Goal: Transaction & Acquisition: Book appointment/travel/reservation

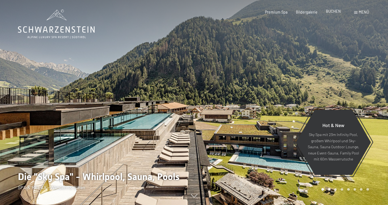
click at [334, 10] on span "BUCHEN" at bounding box center [333, 11] width 15 height 5
click at [332, 13] on span "BUCHEN" at bounding box center [333, 11] width 15 height 5
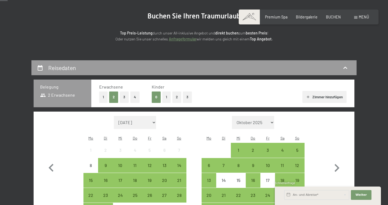
scroll to position [67, 0]
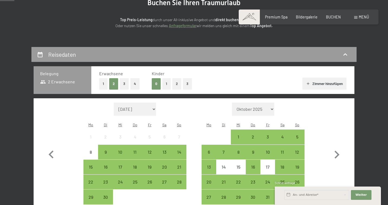
click at [164, 83] on button "1" at bounding box center [166, 83] width 8 height 11
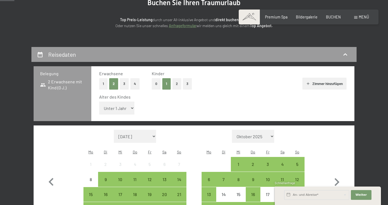
select select "16"
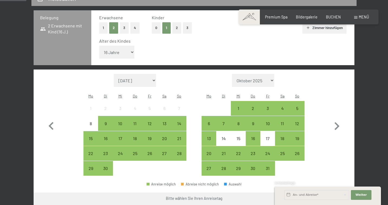
scroll to position [130, 0]
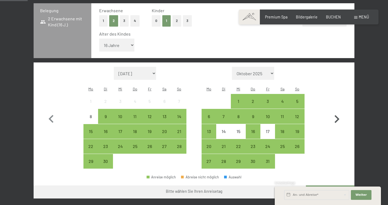
click at [336, 111] on icon "button" at bounding box center [337, 119] width 16 height 16
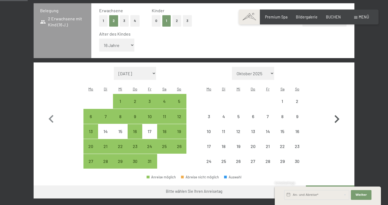
click at [336, 111] on icon "button" at bounding box center [337, 119] width 16 height 16
select select "2025-11-01"
select select "2025-12-01"
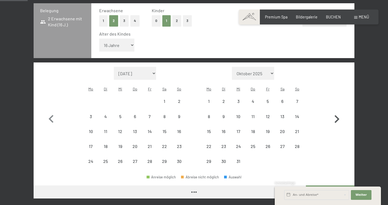
click at [336, 111] on icon "button" at bounding box center [337, 119] width 16 height 16
select select "2025-12-01"
select select "2026-01-01"
select select "2025-12-01"
select select "2026-01-01"
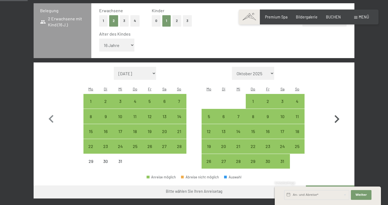
click at [336, 111] on icon "button" at bounding box center [337, 119] width 16 height 16
select select "2026-01-01"
select select "2026-02-01"
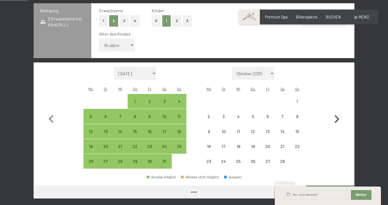
select select "2026-01-01"
select select "2026-02-01"
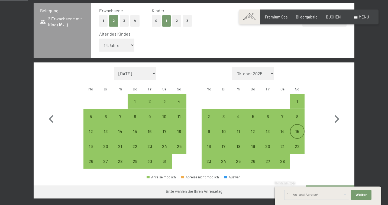
click at [299, 129] on div "15" at bounding box center [297, 136] width 14 height 14
select select "2026-01-01"
select select "2026-02-01"
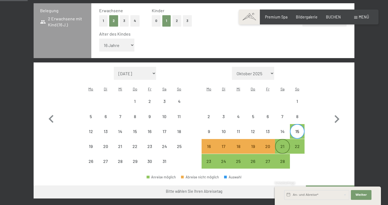
click at [284, 144] on div "21" at bounding box center [283, 151] width 14 height 14
select select "2026-01-01"
select select "2026-02-01"
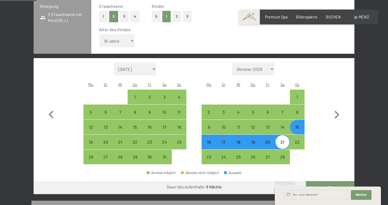
click at [320, 181] on button "Weiter zu „Zimmer“" at bounding box center [330, 187] width 48 height 13
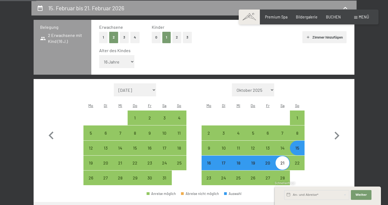
select select "2026-01-01"
select select "2026-02-01"
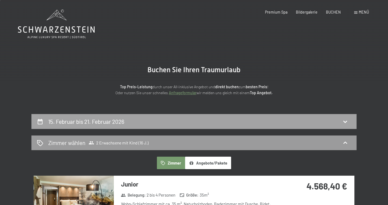
scroll to position [0, 0]
click at [153, 118] on span "Einwilligung Marketing*" at bounding box center [163, 117] width 45 height 5
click at [139, 118] on input "Einwilligung Marketing*" at bounding box center [135, 117] width 5 height 5
checkbox input "false"
click at [348, 120] on icon at bounding box center [345, 121] width 7 height 7
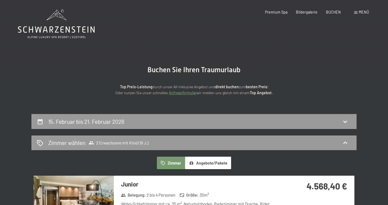
scroll to position [113, 0]
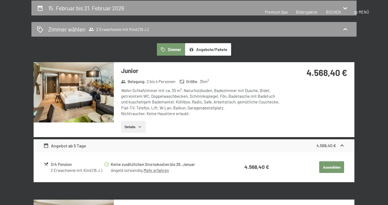
select select "16"
select select "2026-01-01"
select select "2026-02-01"
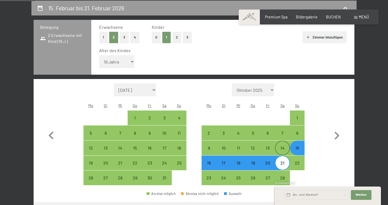
click at [284, 145] on div "14" at bounding box center [283, 152] width 14 height 14
select select "2026-01-01"
select select "2026-02-01"
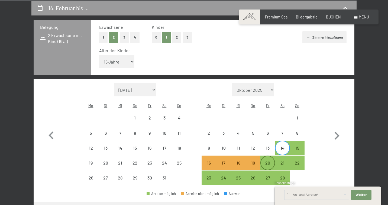
click at [271, 160] on div "20" at bounding box center [268, 167] width 14 height 14
select select "2026-01-01"
select select "2026-02-01"
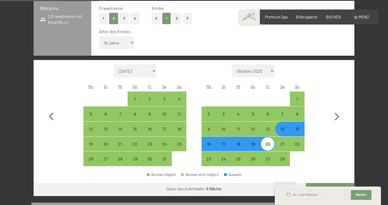
scroll to position [134, 0]
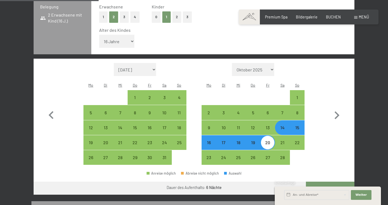
click at [322, 181] on button "Weiter zu „Zimmer“" at bounding box center [330, 187] width 48 height 13
select select "2026-01-01"
select select "2026-02-01"
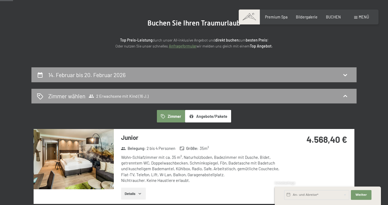
scroll to position [43, 0]
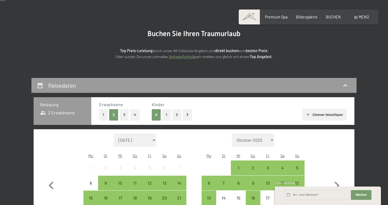
scroll to position [55, 0]
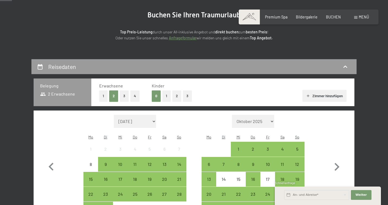
click at [168, 95] on button "1" at bounding box center [166, 95] width 8 height 11
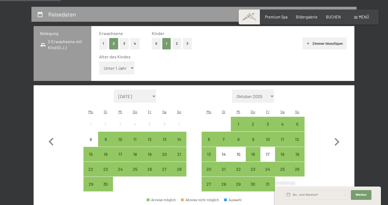
scroll to position [131, 0]
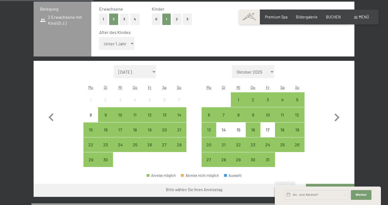
select select "16"
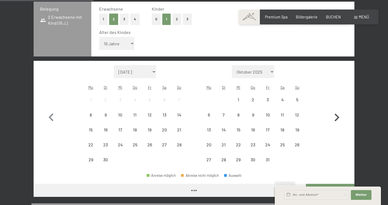
click at [337, 140] on button "button" at bounding box center [337, 116] width 16 height 102
select select "2025-10-01"
select select "2025-11-01"
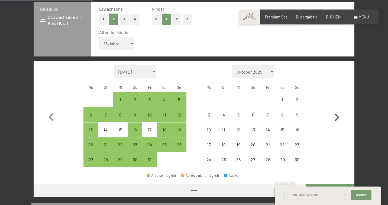
click at [338, 113] on icon "button" at bounding box center [337, 117] width 5 height 8
select select "2025-11-01"
select select "2025-12-01"
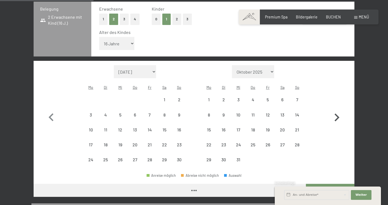
select select "2025-11-01"
select select "2025-12-01"
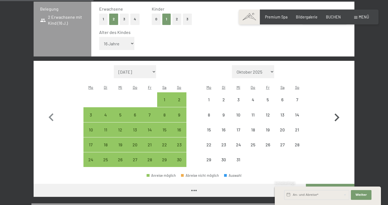
click at [338, 113] on icon "button" at bounding box center [337, 117] width 5 height 8
select select "2025-12-01"
select select "2026-01-01"
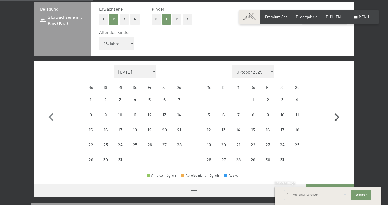
select select "2025-12-01"
select select "2026-01-01"
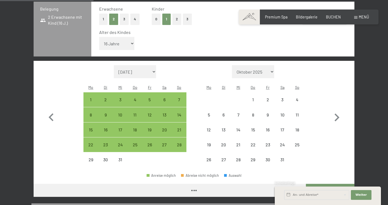
select select "2025-12-01"
select select "2026-01-01"
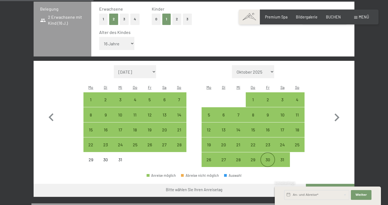
click at [270, 157] on div "30" at bounding box center [268, 164] width 14 height 14
select select "2025-12-01"
select select "2026-01-01"
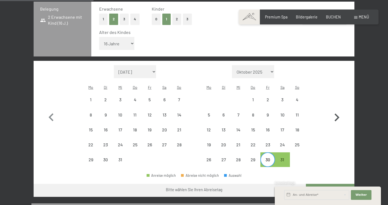
click at [336, 109] on icon "button" at bounding box center [337, 117] width 16 height 16
select select "2026-01-01"
select select "2026-02-01"
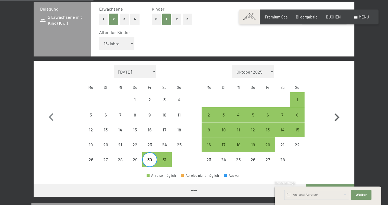
select select "2026-01-01"
select select "2026-02-01"
click at [235, 112] on div "4" at bounding box center [238, 119] width 14 height 14
select select "2026-01-01"
select select "2026-02-01"
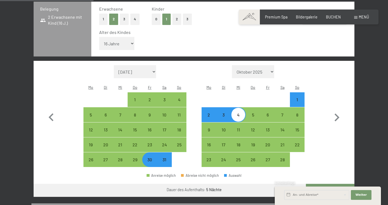
click at [322, 183] on button "Weiter zu „Zimmer“" at bounding box center [330, 189] width 48 height 13
select select "2026-01-01"
select select "2026-02-01"
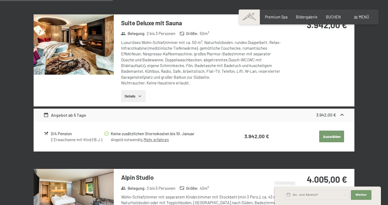
scroll to position [371, 0]
